Goal: Find specific page/section: Find specific page/section

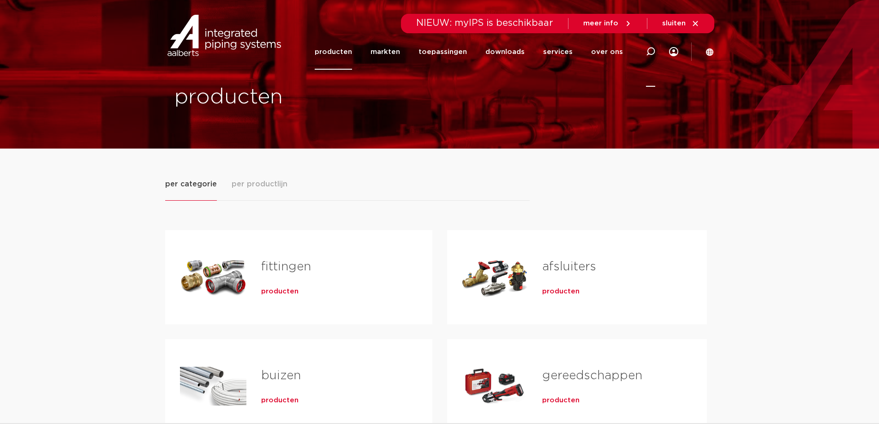
click at [652, 49] on icon at bounding box center [650, 51] width 9 height 9
paste input "6241136"
type input "6241136"
click button "Zoeken" at bounding box center [0, 0] width 0 height 0
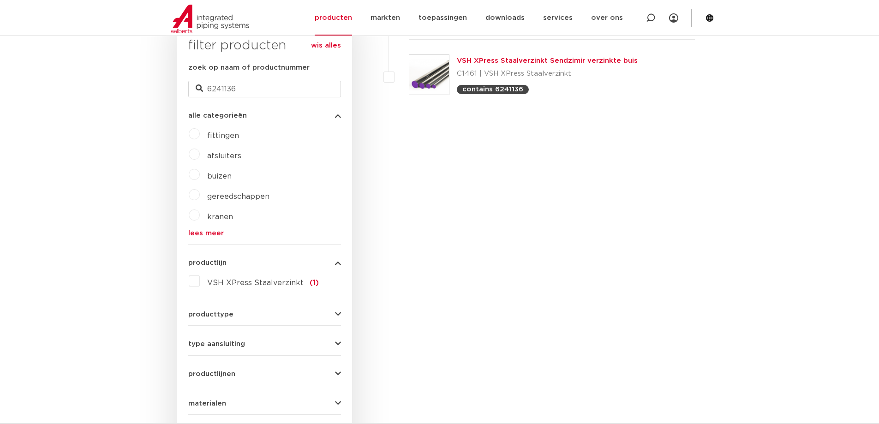
scroll to position [193, 0]
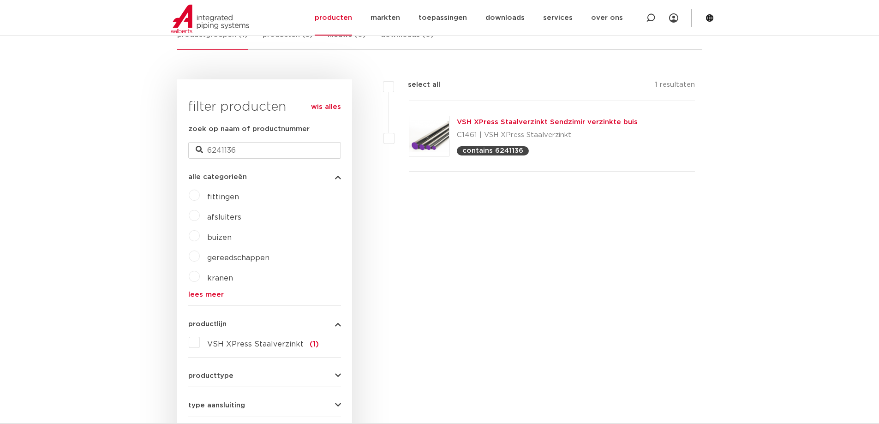
click at [487, 124] on link "VSH XPress Staalverzinkt Sendzimir verzinkte buis" at bounding box center [547, 122] width 181 height 7
click at [487, 122] on link "VSH XPress Staalverzinkt Sendzimir verzinkte buis" at bounding box center [547, 122] width 181 height 7
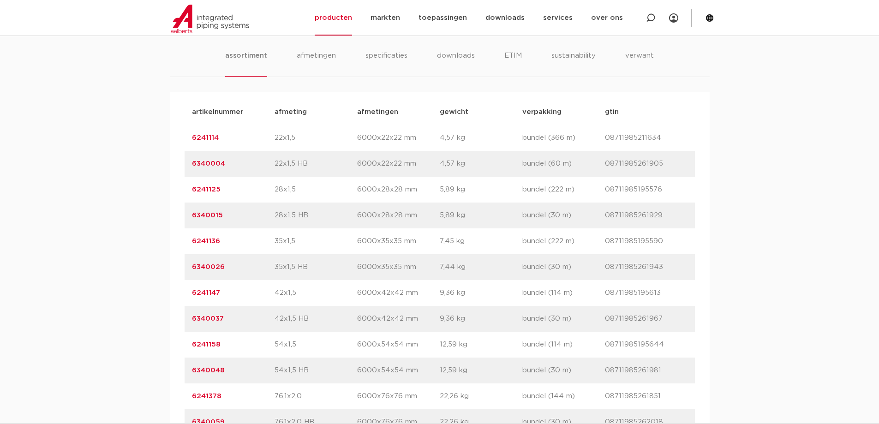
scroll to position [677, 0]
